Goal: Information Seeking & Learning: Learn about a topic

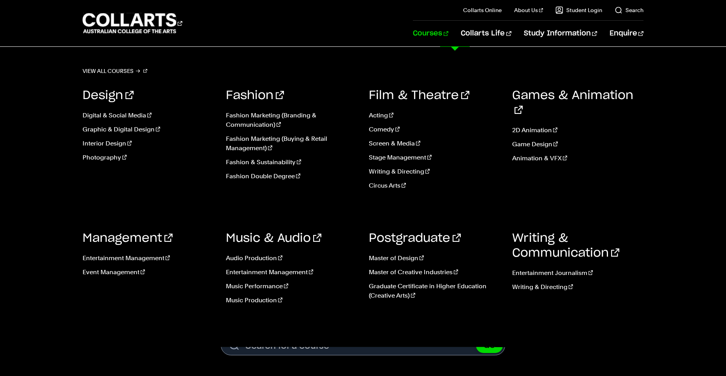
click at [449, 37] on link "Courses" at bounding box center [430, 34] width 35 height 26
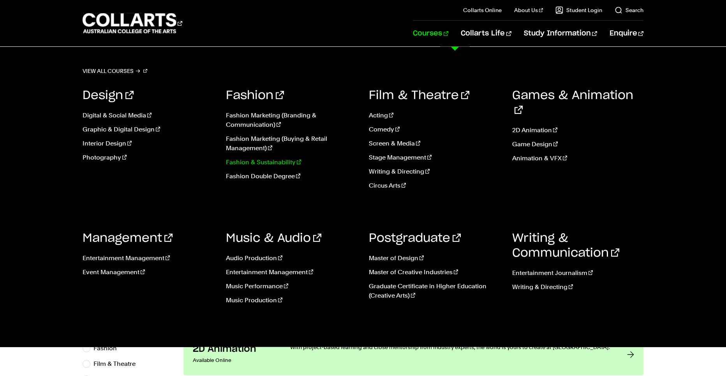
click at [272, 161] on link "Fashion & Sustainability" at bounding box center [292, 161] width 132 height 9
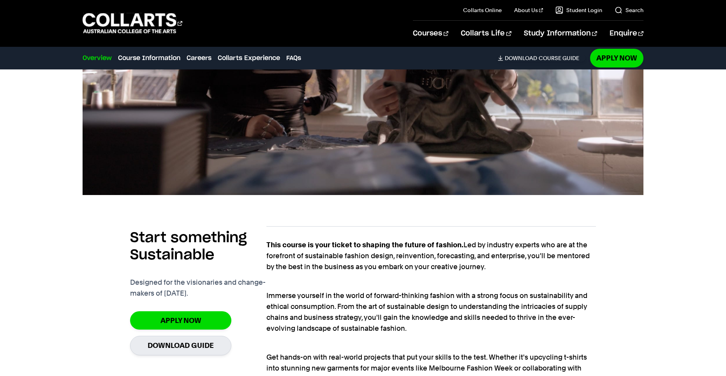
scroll to position [507, 0]
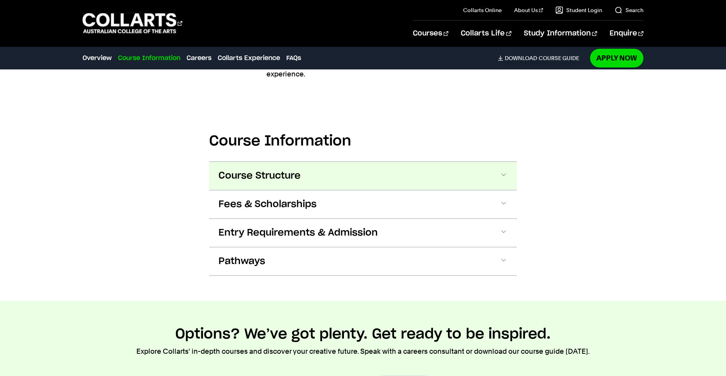
click at [230, 175] on span "Course Structure" at bounding box center [260, 176] width 82 height 12
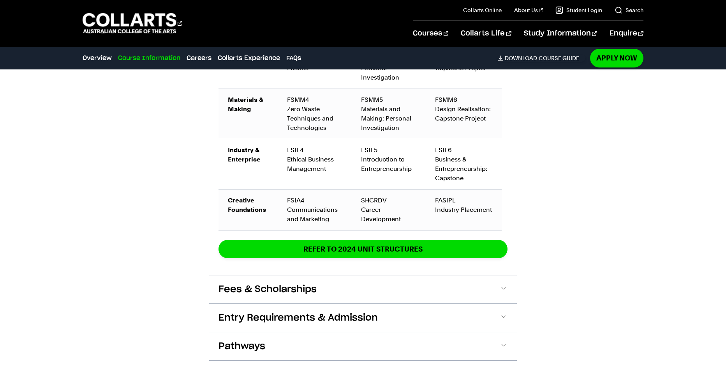
scroll to position [1221, 0]
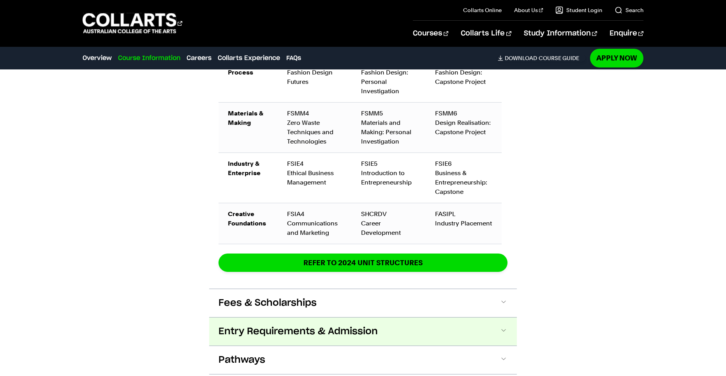
click at [270, 327] on span "Entry Requirements & Admission" at bounding box center [298, 331] width 159 height 12
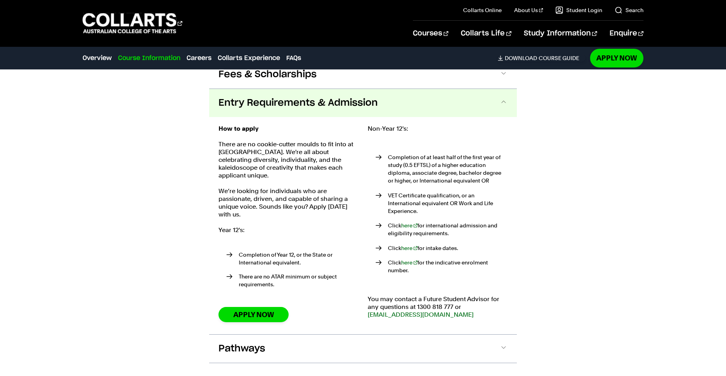
scroll to position [1447, 0]
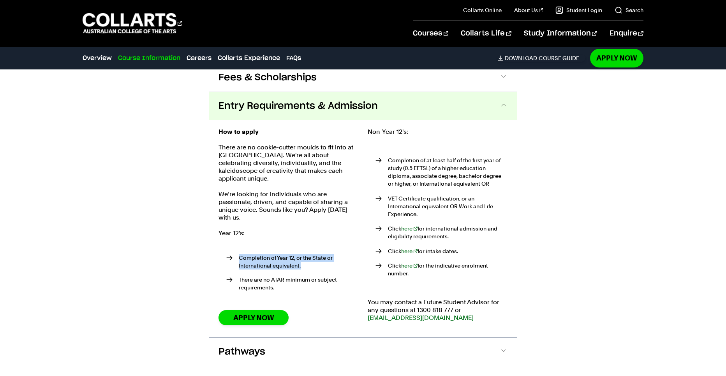
drag, startPoint x: 240, startPoint y: 246, endPoint x: 328, endPoint y: 256, distance: 88.8
click at [328, 256] on li "Completion of Year 12, or the State or International equivalent." at bounding box center [292, 262] width 132 height 16
drag, startPoint x: 283, startPoint y: 277, endPoint x: 325, endPoint y: 271, distance: 42.9
click at [325, 276] on li "There are no ATAR minimum or subject requirements." at bounding box center [292, 284] width 132 height 16
click at [322, 276] on li "There are no ATAR minimum or subject requirements." at bounding box center [292, 284] width 132 height 16
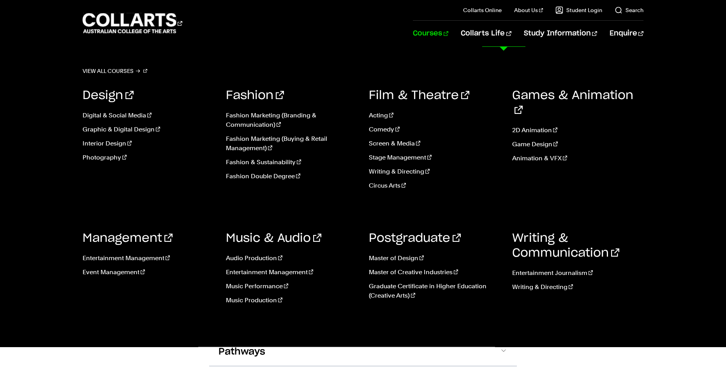
click at [449, 30] on link "Courses" at bounding box center [430, 34] width 35 height 26
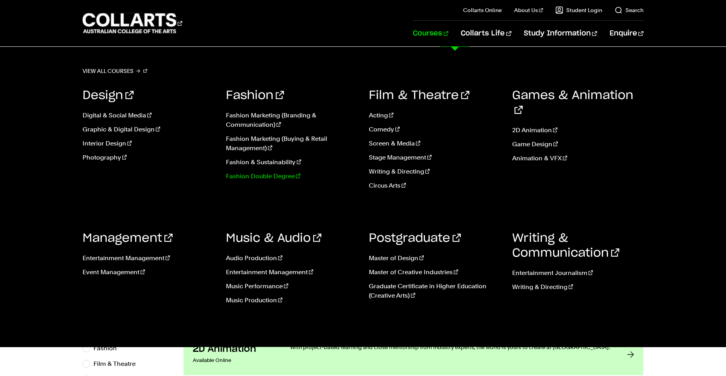
click at [226, 178] on link "Fashion Double Degree" at bounding box center [292, 175] width 132 height 9
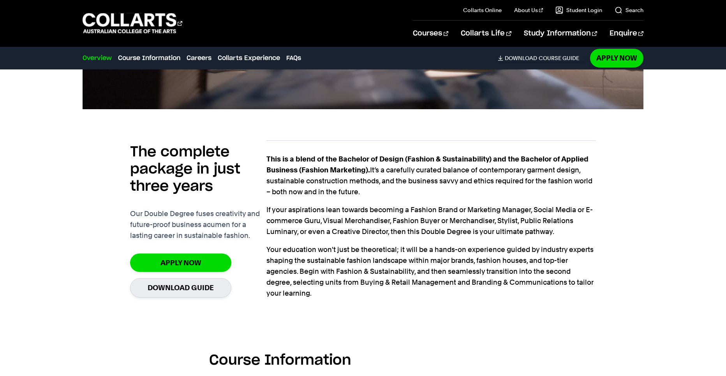
scroll to position [585, 0]
